Goal: Task Accomplishment & Management: Complete application form

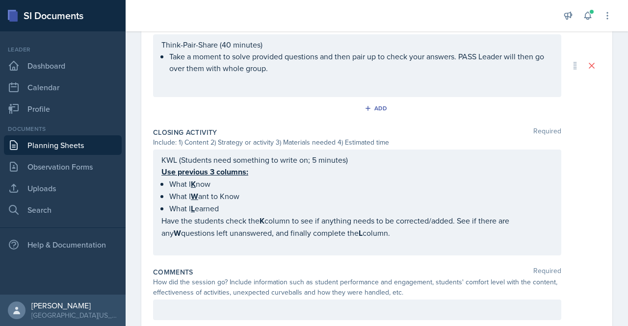
scroll to position [524, 0]
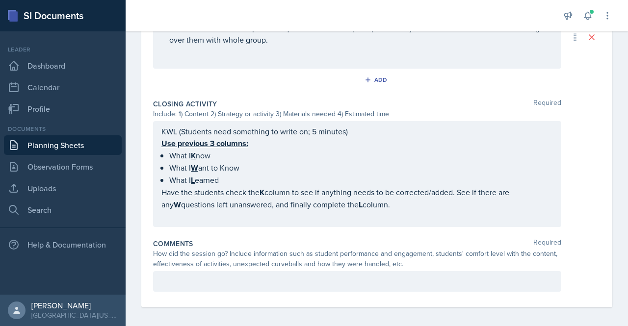
click at [267, 279] on p at bounding box center [358, 282] width 392 height 12
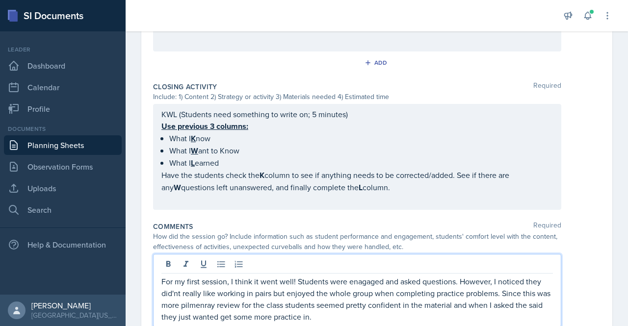
click at [367, 278] on p "For my first session, I think it went well! Students were enagaged and asked qu…" at bounding box center [358, 299] width 392 height 47
click at [175, 288] on p "For my first session, I think it went well! Students were engaged and asked que…" at bounding box center [358, 299] width 392 height 47
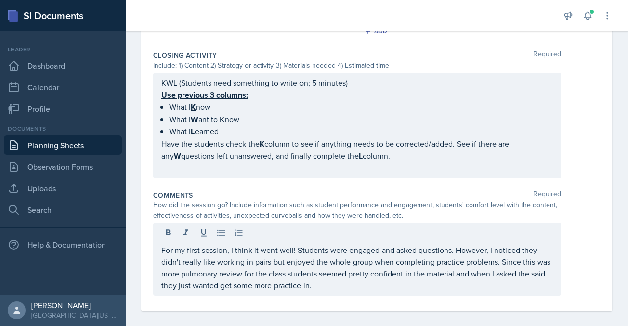
scroll to position [576, 0]
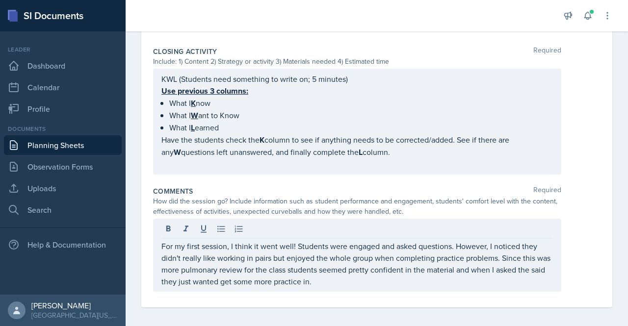
click at [346, 284] on div "For my first session, I think it went well! Students were engaged and asked que…" at bounding box center [357, 255] width 408 height 73
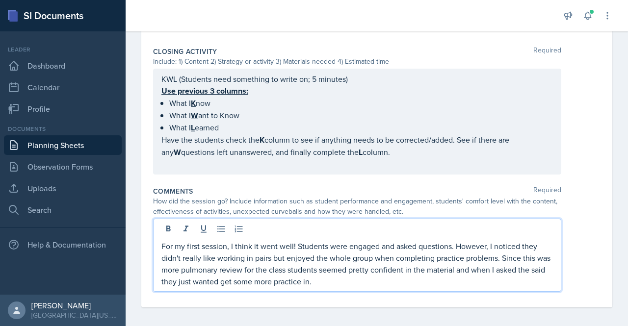
click at [346, 281] on p "For my first session, I think it went well! Students were engaged and asked que…" at bounding box center [358, 264] width 392 height 47
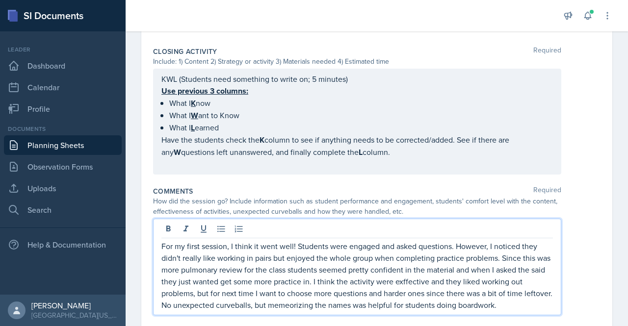
click at [426, 270] on p "For my first session, I think it went well! Students were engaged and asked que…" at bounding box center [358, 276] width 392 height 71
click at [427, 272] on p "For my first session, I think it went well! Students were engaged and asked que…" at bounding box center [358, 276] width 392 height 71
click at [309, 309] on div "For my first session, I think it went well! Students were engaged and asked que…" at bounding box center [357, 267] width 408 height 97
click at [311, 304] on p "For my first session, I think it went well! Students were engaged and asked que…" at bounding box center [358, 276] width 392 height 71
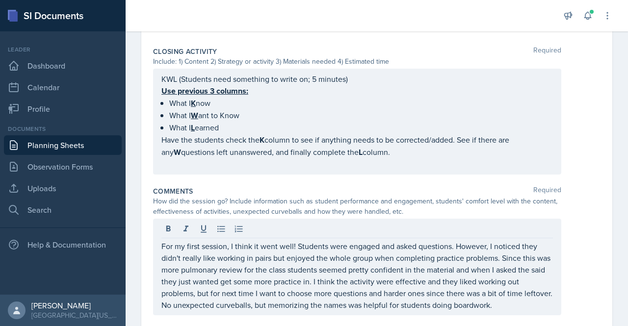
scroll to position [600, 0]
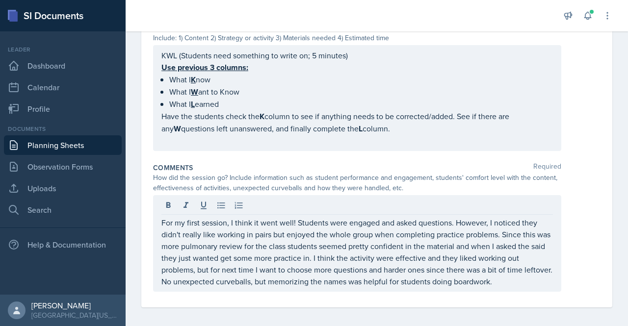
click at [506, 282] on p "For my first session, I think it went well! Students were engaged and asked que…" at bounding box center [358, 252] width 392 height 71
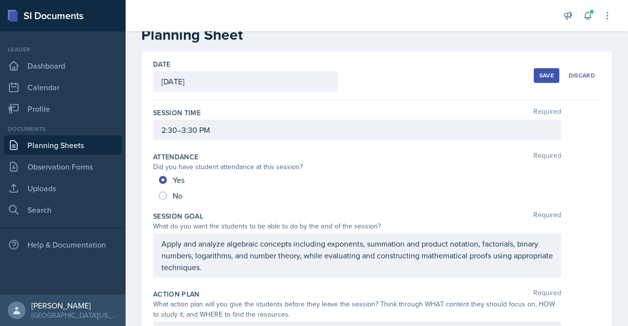
scroll to position [0, 0]
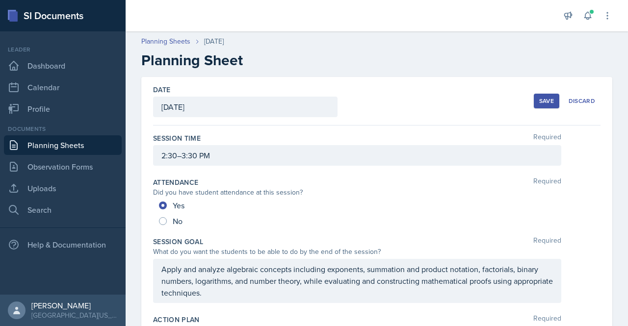
click at [540, 105] on div "Save" at bounding box center [547, 101] width 15 height 8
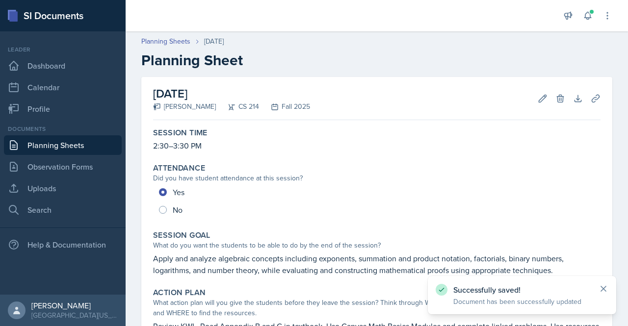
click at [599, 289] on icon at bounding box center [604, 289] width 10 height 10
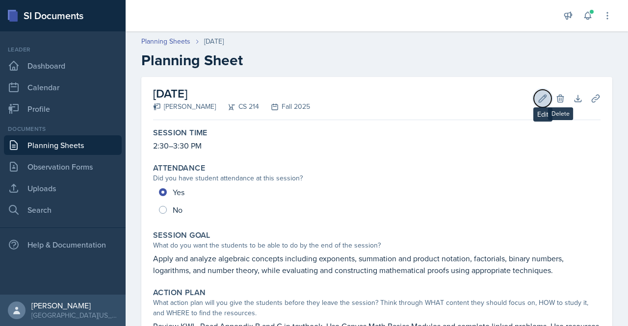
click at [534, 100] on button "Edit" at bounding box center [543, 99] width 18 height 18
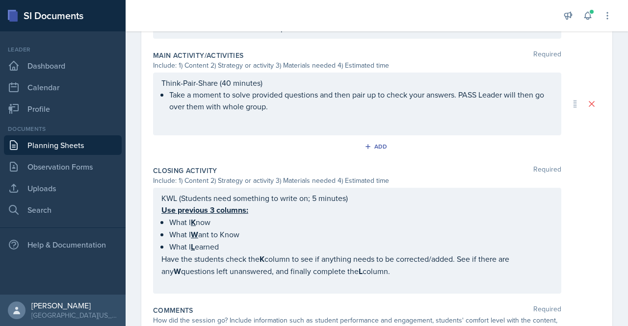
scroll to position [583, 0]
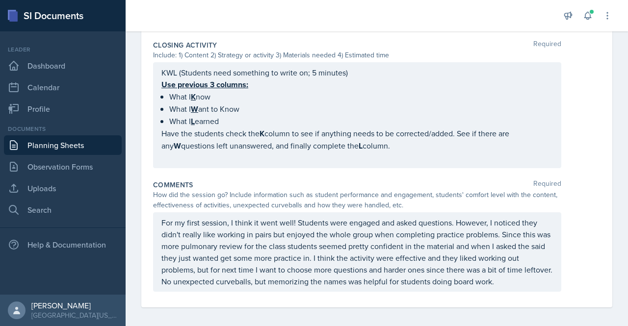
click at [429, 276] on p "For my first session, I think it went well! Students were engaged and asked que…" at bounding box center [358, 252] width 392 height 71
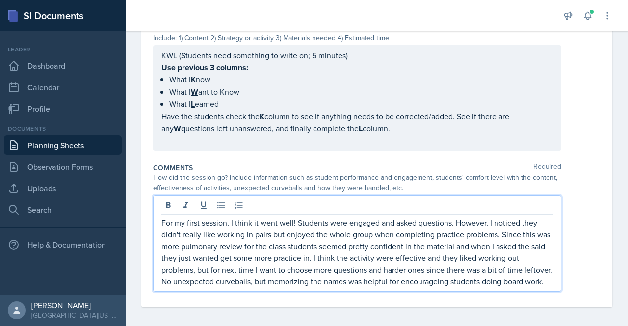
click at [302, 251] on p "For my first session, I think it went well! Students were engaged and asked que…" at bounding box center [358, 252] width 392 height 71
click at [450, 280] on p "For my first session, I think it went well! Students were engaged and asked que…" at bounding box center [358, 252] width 392 height 71
click at [511, 277] on p "For my first session, I think it went well! Students were engaged and asked que…" at bounding box center [358, 252] width 392 height 71
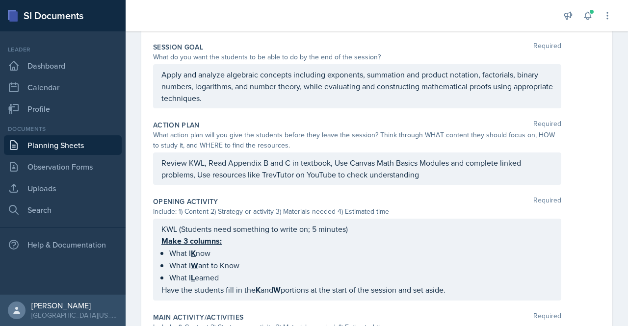
scroll to position [0, 0]
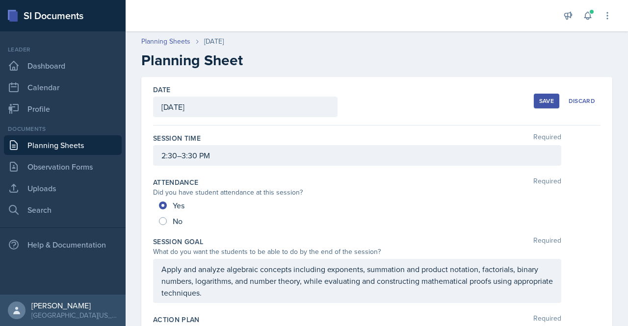
click at [542, 102] on div "Save" at bounding box center [547, 101] width 15 height 8
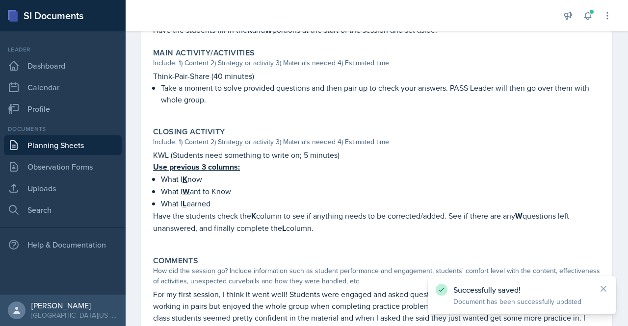
scroll to position [513, 0]
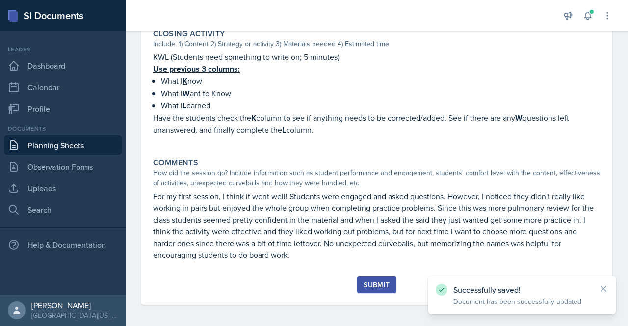
click at [380, 284] on div "Submit" at bounding box center [377, 285] width 26 height 8
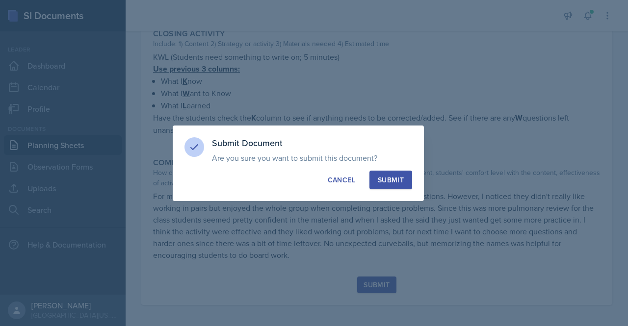
click at [384, 184] on div "Submit" at bounding box center [391, 180] width 26 height 10
radio input "true"
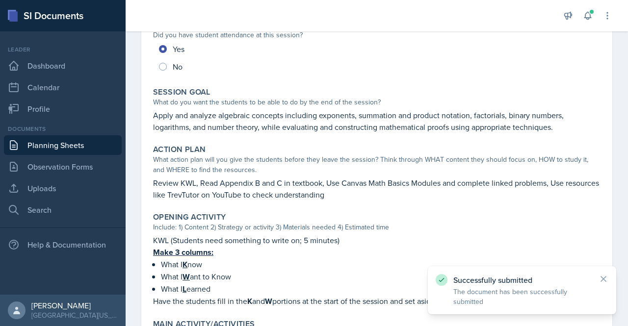
scroll to position [0, 0]
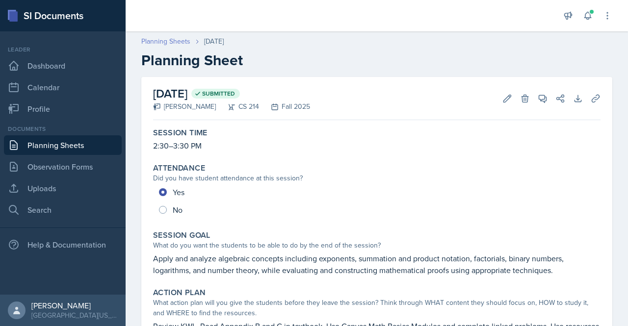
click at [157, 41] on link "Planning Sheets" at bounding box center [165, 41] width 49 height 10
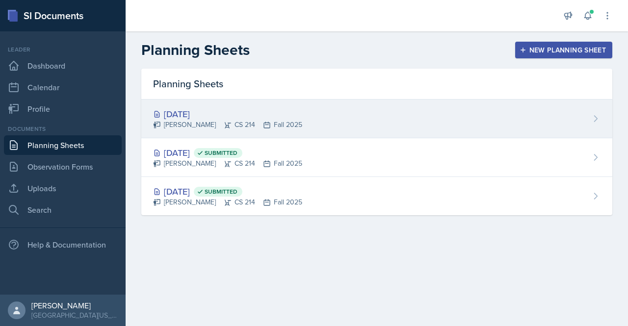
click at [195, 110] on div "[DATE]" at bounding box center [227, 114] width 149 height 13
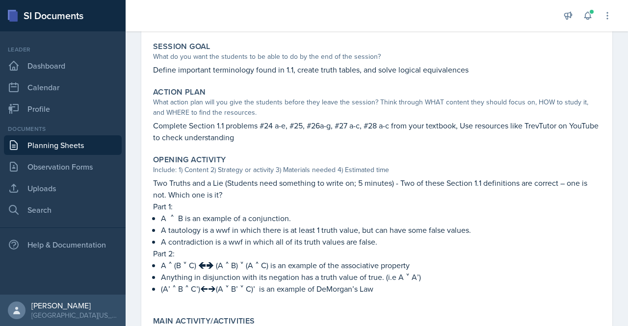
scroll to position [200, 0]
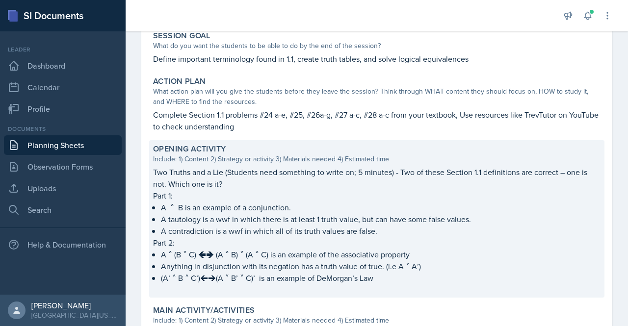
click at [184, 211] on p "A ˄ B is an example of a conjunction." at bounding box center [381, 208] width 440 height 12
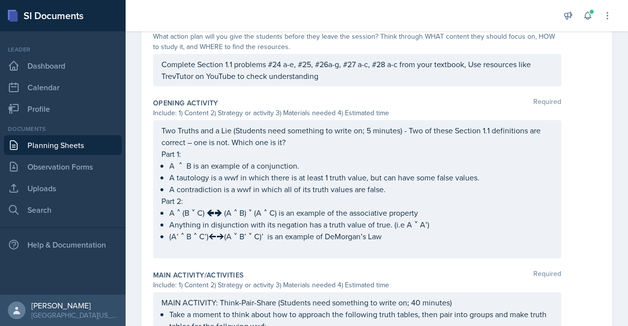
scroll to position [287, 0]
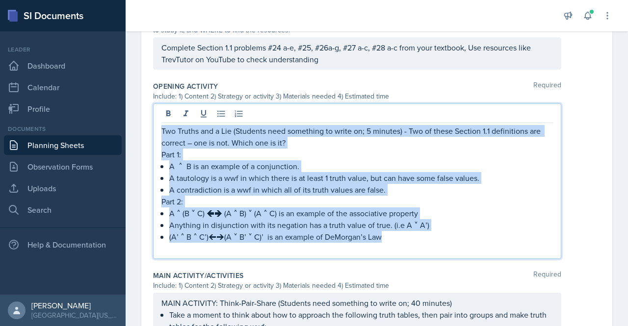
drag, startPoint x: 402, startPoint y: 239, endPoint x: 157, endPoint y: 128, distance: 268.9
click at [157, 128] on div "Two Truths and a Lie (Students need something to write on; 5 minutes) - Two of …" at bounding box center [357, 182] width 408 height 156
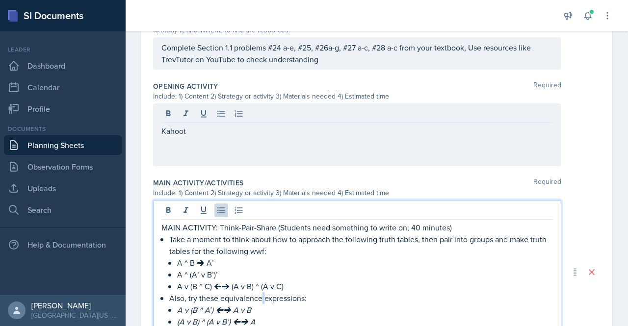
drag, startPoint x: 265, startPoint y: 297, endPoint x: 259, endPoint y: 296, distance: 6.0
click at [259, 296] on li "Also, try these equivalence expressions: A v (B ^ A′) 🡨🡪 A v B (A v B) ^ (A v B…" at bounding box center [361, 310] width 384 height 35
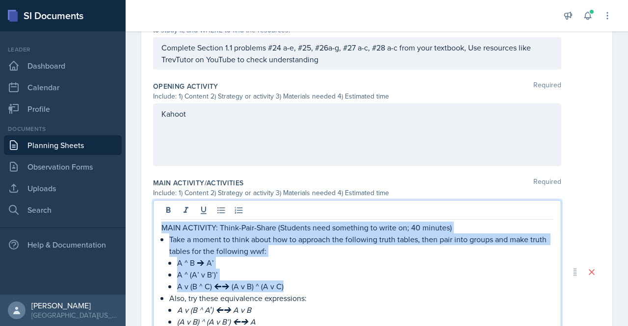
drag, startPoint x: 161, startPoint y: 225, endPoint x: 289, endPoint y: 285, distance: 141.4
click at [289, 285] on div "MAIN ACTIVITY: Think-Pair-Share (Students need something to write on; 40 minute…" at bounding box center [358, 281] width 392 height 118
copy div "MAIN ACTIVITY: Think-Pair-Share (Students need something to write on; 40 minute…"
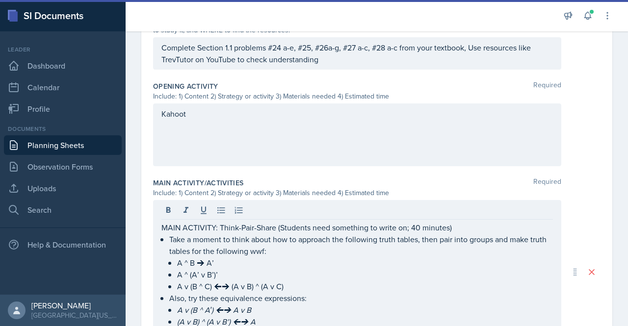
drag, startPoint x: 207, startPoint y: 139, endPoint x: 160, endPoint y: 108, distance: 56.6
click at [160, 108] on div "Kahoot" at bounding box center [357, 135] width 408 height 63
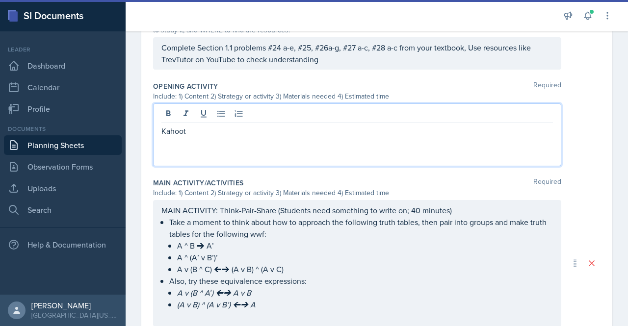
scroll to position [304, 0]
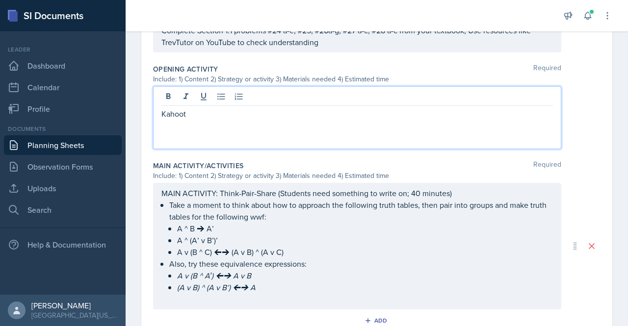
click at [178, 109] on p "Kahoot" at bounding box center [358, 114] width 392 height 12
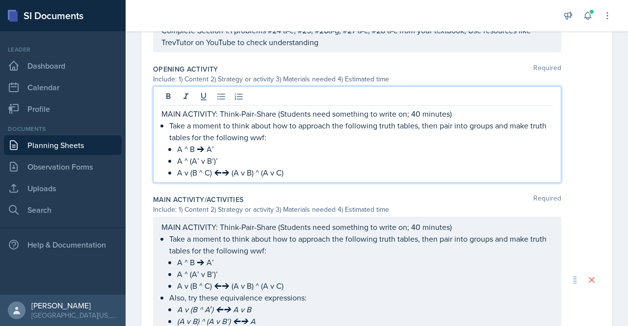
click at [175, 114] on p "MAIN ACTIVITY: Think-Pair-Share (Students need something to write on; 40 minute…" at bounding box center [358, 114] width 392 height 12
drag, startPoint x: 218, startPoint y: 113, endPoint x: 139, endPoint y: 108, distance: 79.2
click at [139, 108] on div "Date [DATE] [DATE] 27 28 29 30 31 1 2 3 4 5 6 7 8 9 10 11 12 13 14 15 16 17 18 …" at bounding box center [377, 177] width 503 height 808
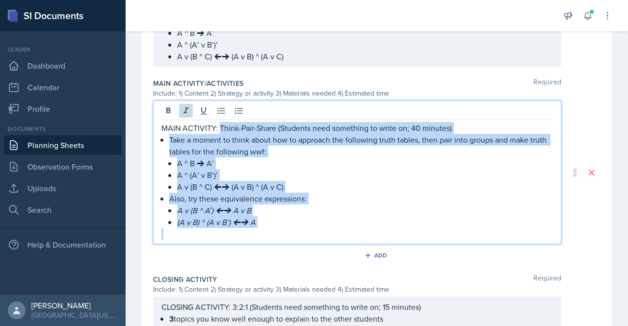
scroll to position [415, 0]
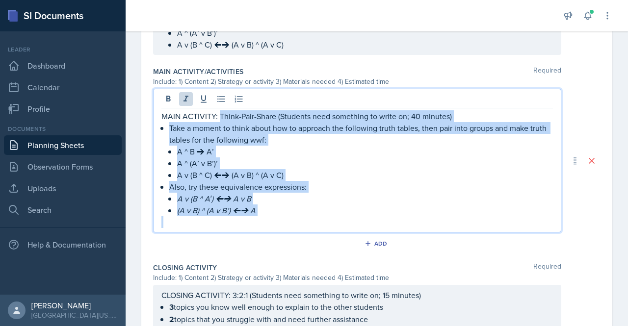
drag, startPoint x: 219, startPoint y: 224, endPoint x: 311, endPoint y: 223, distance: 91.3
click at [311, 223] on div "MAIN ACTIVITY: Think-Pair-Share (Students need something to write on; 40 minute…" at bounding box center [358, 169] width 392 height 118
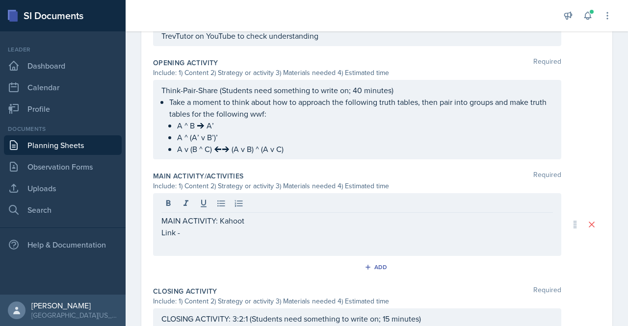
scroll to position [306, 0]
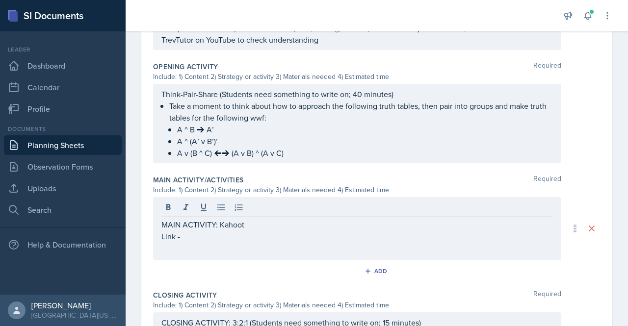
click at [264, 220] on p "MAIN ACTIVITY: Kahoot" at bounding box center [358, 225] width 392 height 12
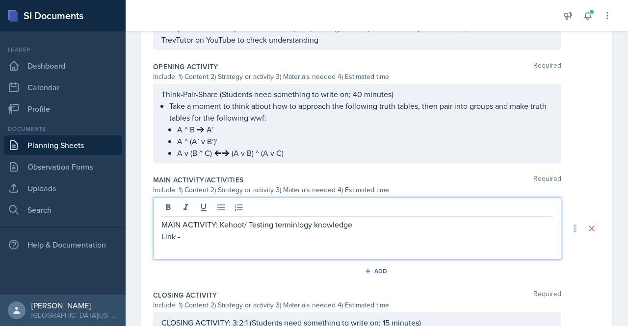
click at [289, 223] on p "MAIN ACTIVITY: Kahoot/ Testing terminlogy knowledge" at bounding box center [358, 225] width 392 height 12
click at [359, 225] on p "MAIN ACTIVITY: Kahoot/ Testing terminology knowledge" at bounding box center [358, 225] width 392 height 12
click at [360, 91] on p "Think-Pair-Share (Students need something to write on; 40 minutes)" at bounding box center [358, 94] width 392 height 12
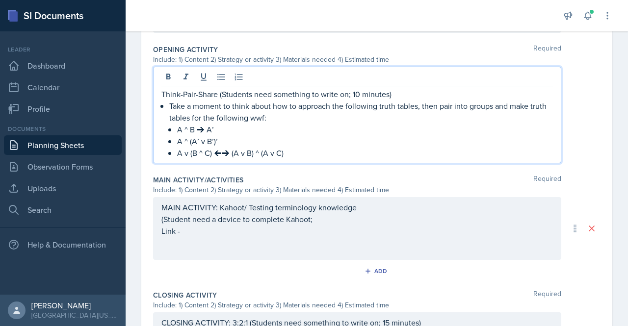
click at [318, 219] on div "MAIN ACTIVITY: Kahoot/ Testing terminology knowledge (Student need a device to …" at bounding box center [358, 219] width 392 height 35
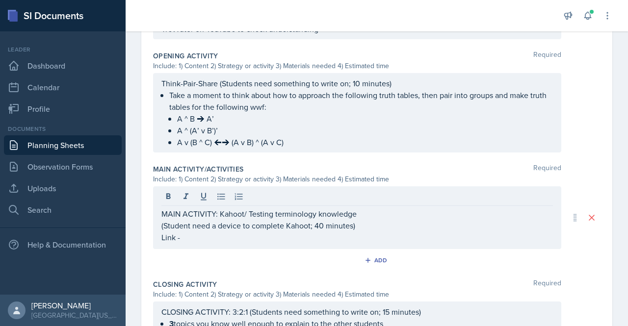
scroll to position [319, 0]
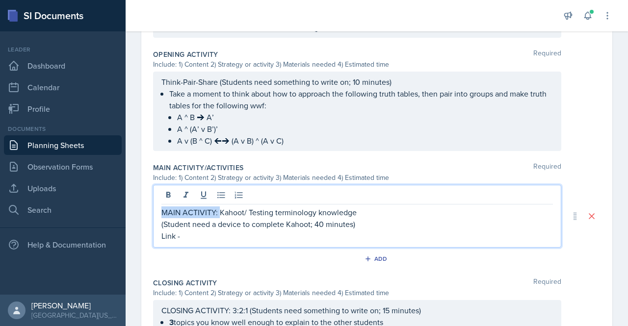
drag, startPoint x: 220, startPoint y: 212, endPoint x: 133, endPoint y: 213, distance: 87.4
click at [133, 213] on div "Date [DATE] [DATE] 27 28 29 30 31 1 2 3 4 5 6 7 8 9 10 11 12 13 14 15 16 17 18 …" at bounding box center [377, 121] width 503 height 727
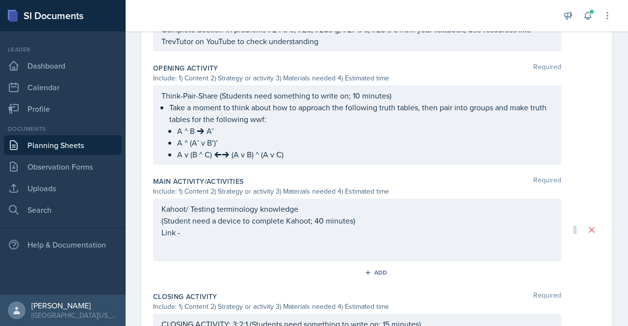
scroll to position [322, 0]
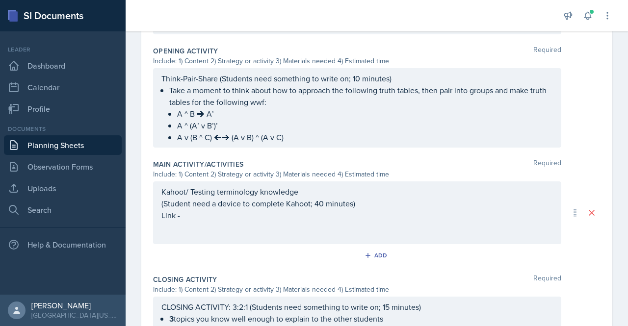
click at [169, 102] on p "Take a moment to think about how to approach the following truth tables, then p…" at bounding box center [361, 96] width 384 height 24
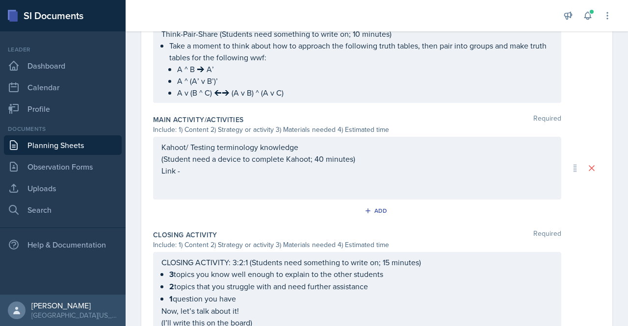
scroll to position [372, 0]
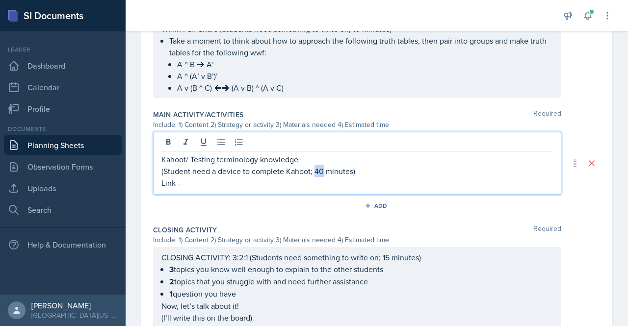
drag, startPoint x: 322, startPoint y: 169, endPoint x: 316, endPoint y: 169, distance: 5.9
click at [316, 169] on p "(Student need a device to complete Kahoot; 40 minutes)" at bounding box center [358, 171] width 392 height 12
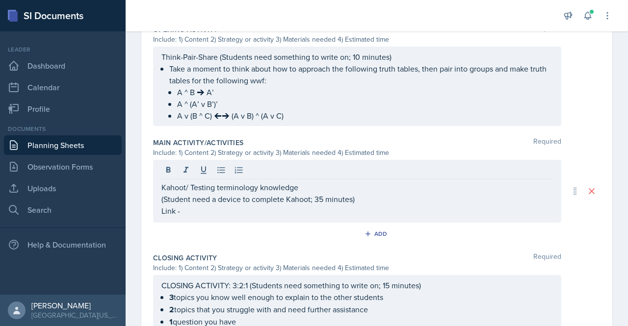
scroll to position [342, 0]
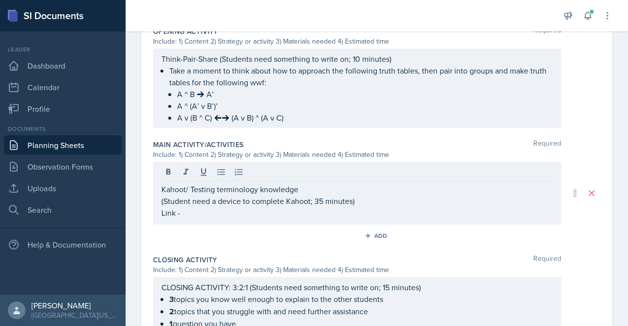
click at [57, 146] on link "Planning Sheets" at bounding box center [63, 145] width 118 height 20
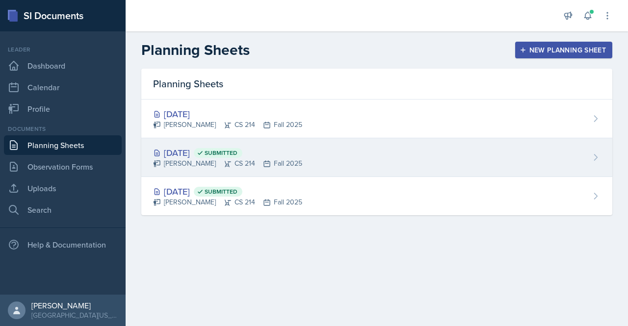
click at [310, 150] on div "[DATE] Submitted [PERSON_NAME] CS 214 Fall 2025" at bounding box center [376, 157] width 471 height 39
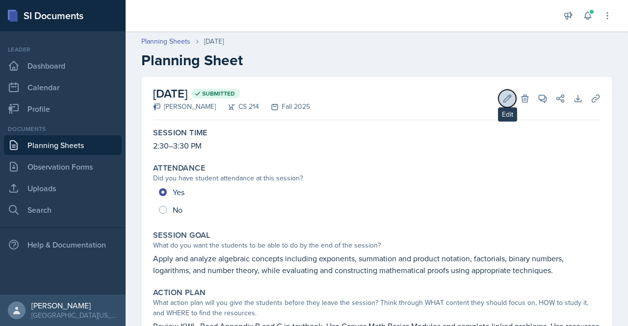
click at [503, 99] on icon at bounding box center [508, 99] width 10 height 10
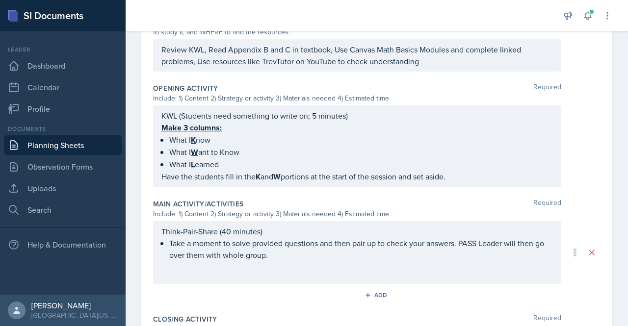
scroll to position [314, 0]
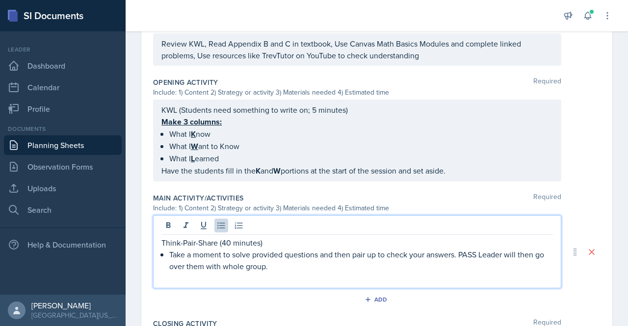
click at [293, 250] on p "Take a moment to solve provided questions and then pair up to check your answer…" at bounding box center [361, 261] width 384 height 24
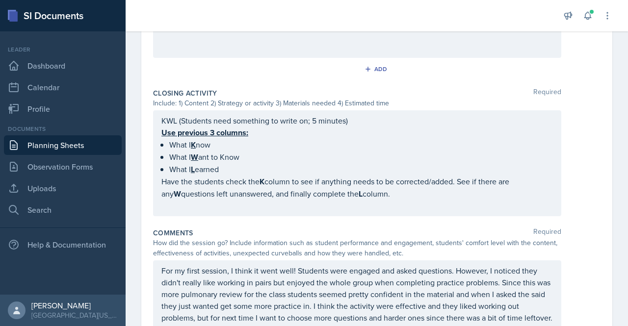
scroll to position [616, 0]
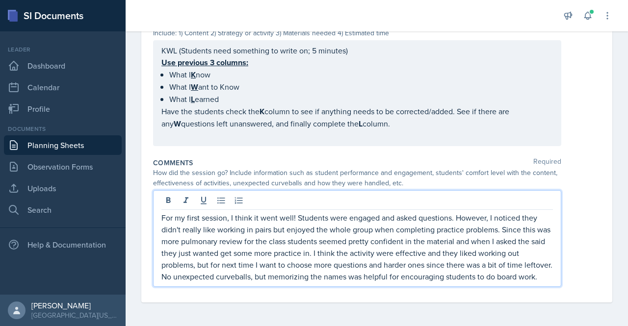
click at [243, 278] on p "For my first session, I think it went well! Students were engaged and asked que…" at bounding box center [358, 247] width 392 height 71
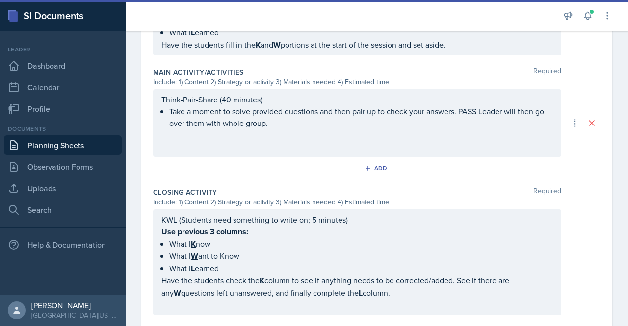
scroll to position [433, 0]
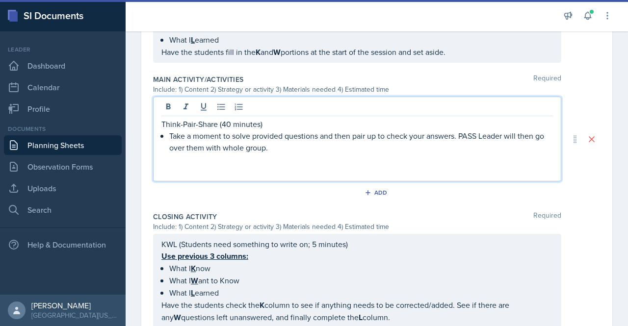
click at [221, 165] on p at bounding box center [358, 171] width 392 height 12
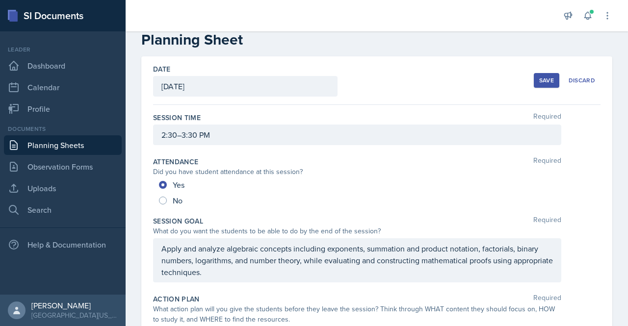
scroll to position [0, 0]
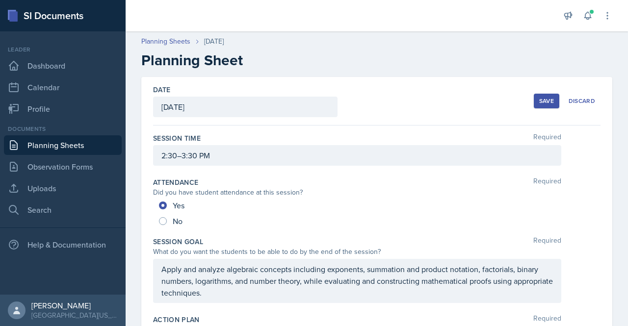
click at [540, 99] on div "Save" at bounding box center [547, 101] width 15 height 8
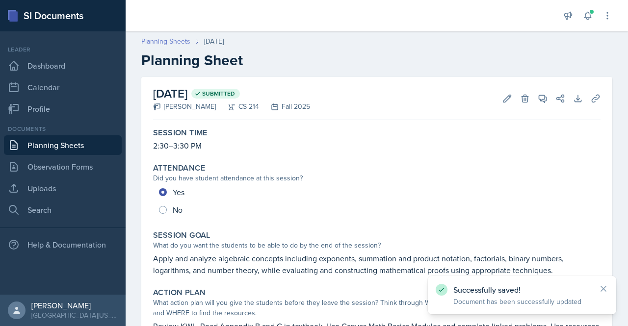
click at [179, 44] on link "Planning Sheets" at bounding box center [165, 41] width 49 height 10
